Goal: Contribute content: Add original content to the website for others to see

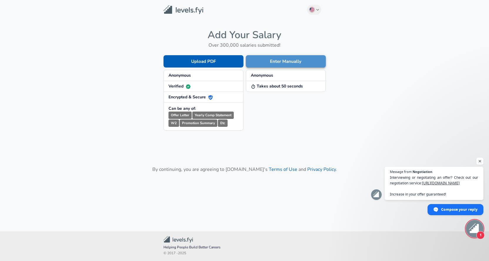
click at [274, 59] on button "Enter Manually" at bounding box center [286, 61] width 80 height 12
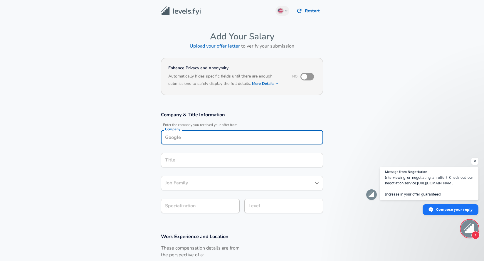
click at [226, 138] on div "Company" at bounding box center [242, 137] width 162 height 14
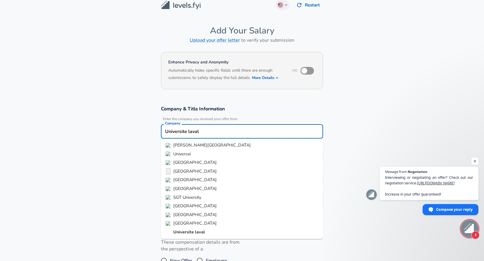
drag, startPoint x: 202, startPoint y: 130, endPoint x: 184, endPoint y: 129, distance: 18.0
click at [184, 129] on input "Universite laval" at bounding box center [242, 131] width 157 height 9
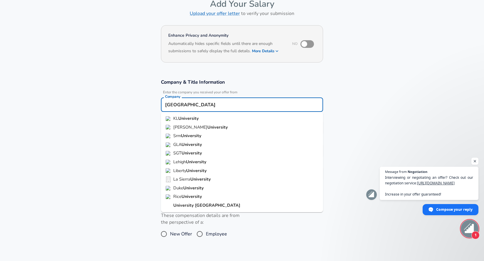
scroll to position [35, 0]
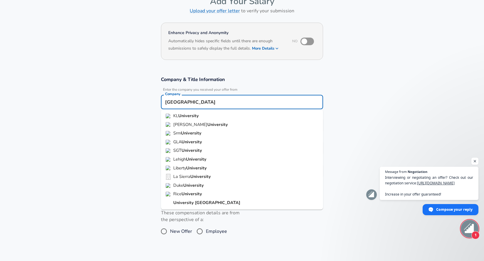
click at [199, 205] on strong "[GEOGRAPHIC_DATA]" at bounding box center [217, 203] width 45 height 6
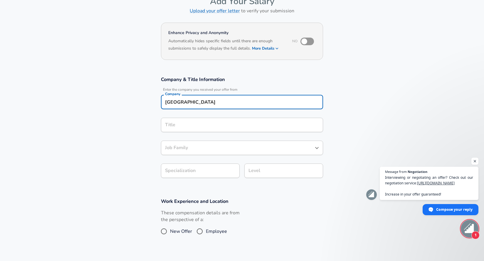
type input "[GEOGRAPHIC_DATA]"
click at [190, 128] on input "Title" at bounding box center [242, 124] width 157 height 9
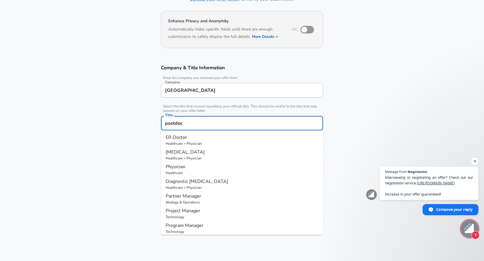
type input "postdoc"
click at [110, 112] on section "Company & Title Information Enter the company you received your offer from Comp…" at bounding box center [242, 124] width 484 height 132
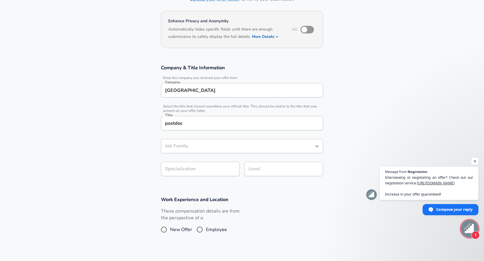
click at [187, 147] on input "Job Family" at bounding box center [238, 146] width 148 height 9
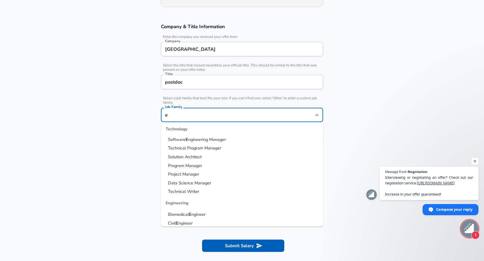
scroll to position [0, 0]
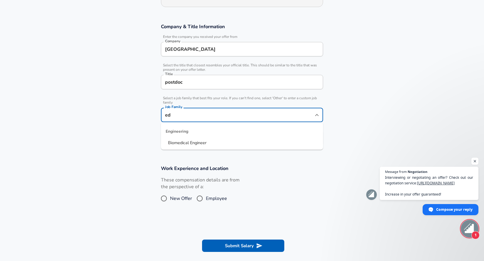
type input "e"
click at [204, 140] on li "UX Researcher" at bounding box center [242, 143] width 162 height 9
type input "UX Researcher"
click at [210, 138] on section "Company & Title Information Enter the company you received your offer from Comp…" at bounding box center [242, 87] width 484 height 142
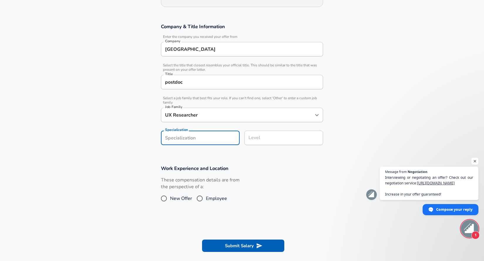
scroll to position [106, 0]
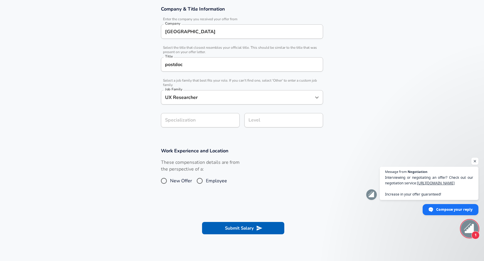
click at [267, 160] on div "These compensation details are from the perspective of a: New Offer Employee" at bounding box center [239, 174] width 167 height 31
click at [197, 182] on input "Employee" at bounding box center [200, 180] width 12 height 9
radio input "true"
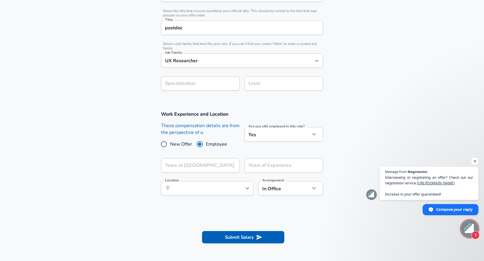
scroll to position [164, 0]
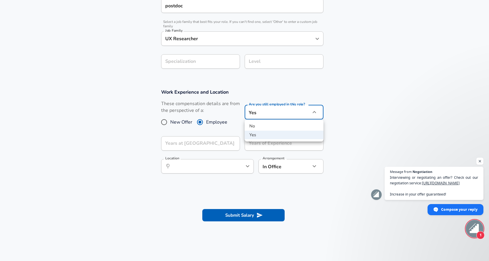
click at [336, 89] on div at bounding box center [244, 130] width 489 height 261
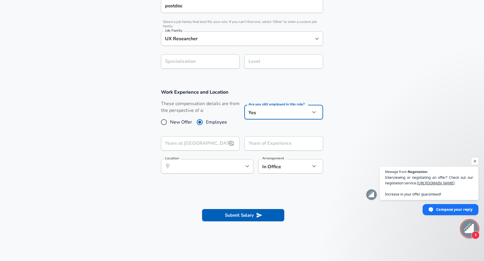
click at [218, 144] on input "Years at [GEOGRAPHIC_DATA]" at bounding box center [194, 143] width 66 height 14
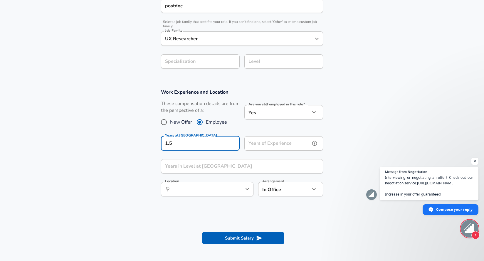
click at [286, 140] on div "Years of Experience Years of Experience" at bounding box center [283, 144] width 79 height 16
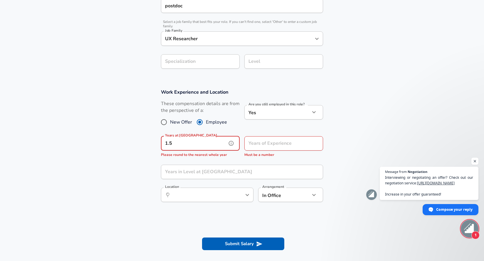
drag, startPoint x: 185, startPoint y: 141, endPoint x: 85, endPoint y: 125, distance: 100.9
click at [90, 126] on section "Work Experience and Location These compensation details are from the perspectiv…" at bounding box center [242, 148] width 484 height 133
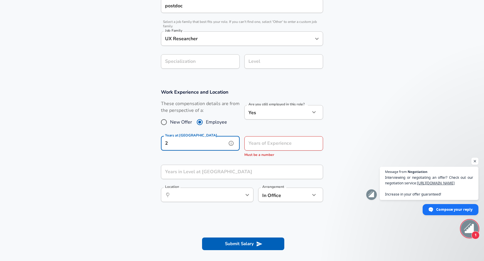
type input "2"
click at [271, 142] on div "Years of Experience Years of Experience Must be a number" at bounding box center [283, 147] width 79 height 22
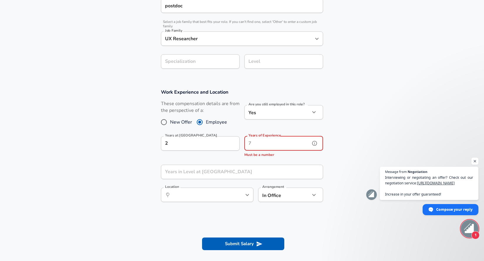
click at [313, 142] on icon "help" at bounding box center [314, 143] width 5 height 5
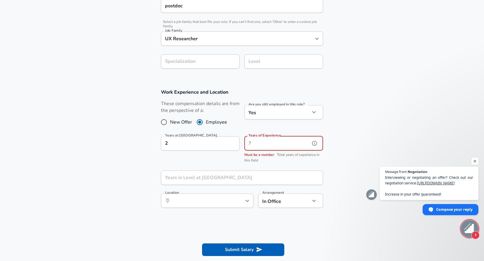
click at [297, 143] on input "Years of Experience" at bounding box center [277, 143] width 66 height 14
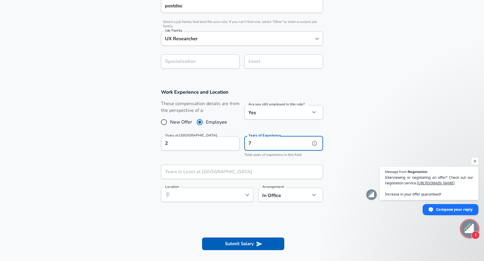
type input "7"
click at [240, 172] on input "Years in Level at [GEOGRAPHIC_DATA]" at bounding box center [235, 172] width 149 height 14
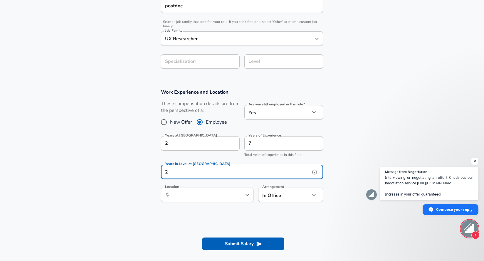
type input "2"
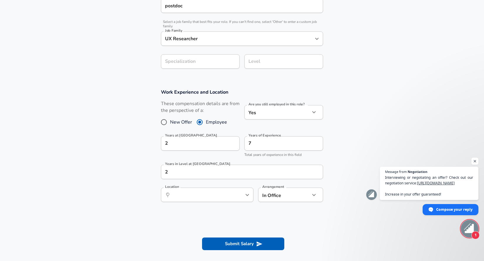
click at [147, 200] on section "Work Experience and Location These compensation details are from the perspectiv…" at bounding box center [242, 148] width 484 height 133
click at [178, 193] on input "Location" at bounding box center [201, 194] width 60 height 9
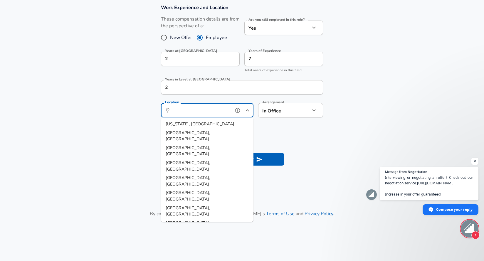
scroll to position [253, 0]
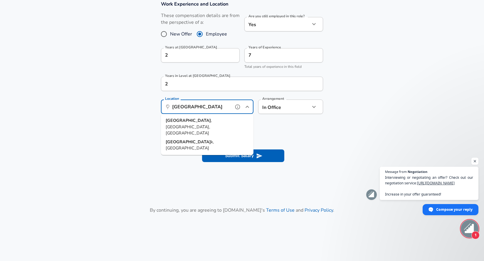
click at [197, 119] on span ", [GEOGRAPHIC_DATA], [GEOGRAPHIC_DATA]" at bounding box center [189, 126] width 46 height 19
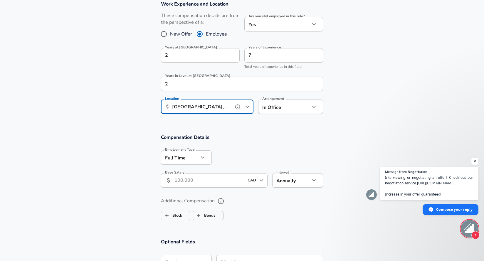
type input "[GEOGRAPHIC_DATA], [GEOGRAPHIC_DATA], [GEOGRAPHIC_DATA]"
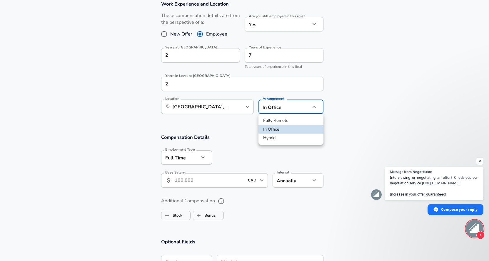
click at [356, 96] on div at bounding box center [244, 130] width 489 height 261
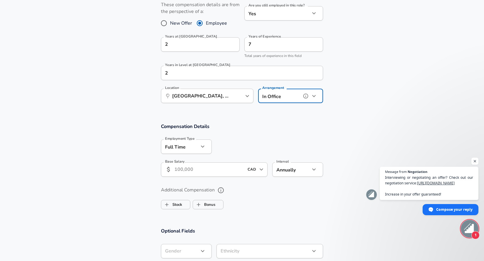
scroll to position [282, 0]
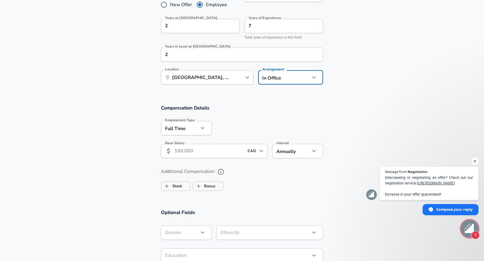
click at [198, 129] on button "button" at bounding box center [203, 128] width 10 height 10
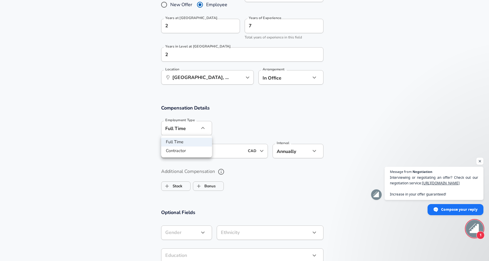
click at [229, 109] on div at bounding box center [244, 130] width 489 height 261
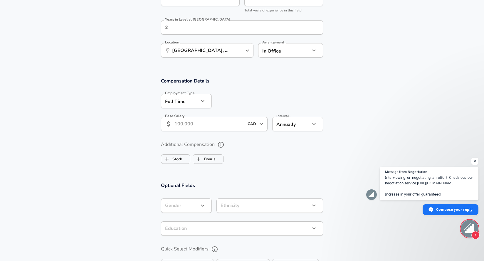
scroll to position [311, 0]
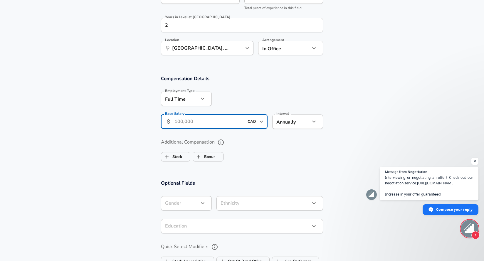
click at [209, 119] on input "Base Salary" at bounding box center [209, 122] width 70 height 14
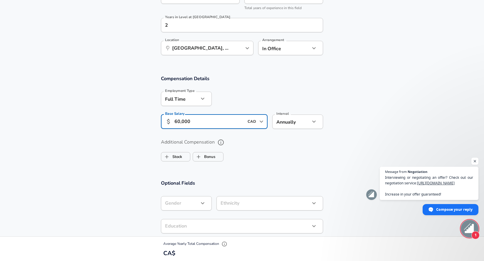
type input "60,000"
click at [119, 120] on section "Compensation Details Employment Type [DEMOGRAPHIC_DATA] full_time Employment Ty…" at bounding box center [242, 104] width 484 height 58
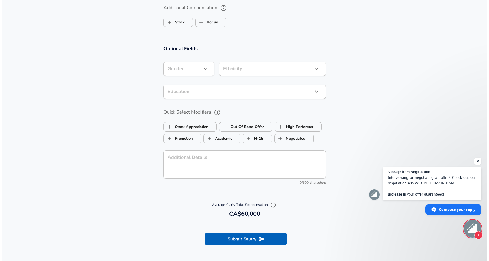
scroll to position [458, 0]
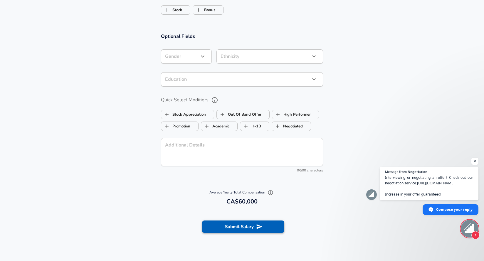
click at [239, 225] on button "Submit Salary" at bounding box center [243, 227] width 82 height 12
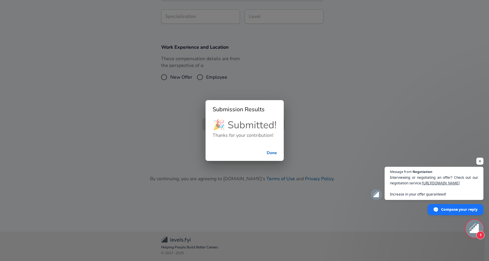
scroll to position [187, 0]
